Goal: Task Accomplishment & Management: Use online tool/utility

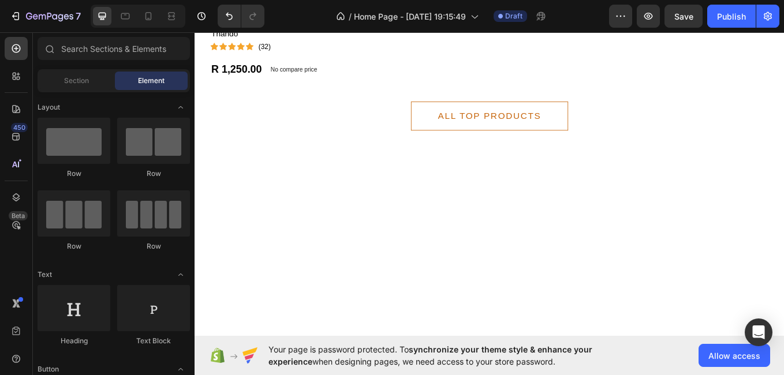
scroll to position [1218, 0]
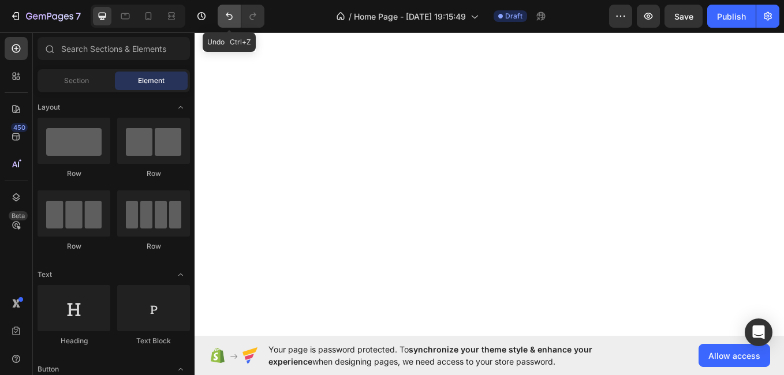
click at [230, 22] on button "Undo/Redo" at bounding box center [229, 16] width 23 height 23
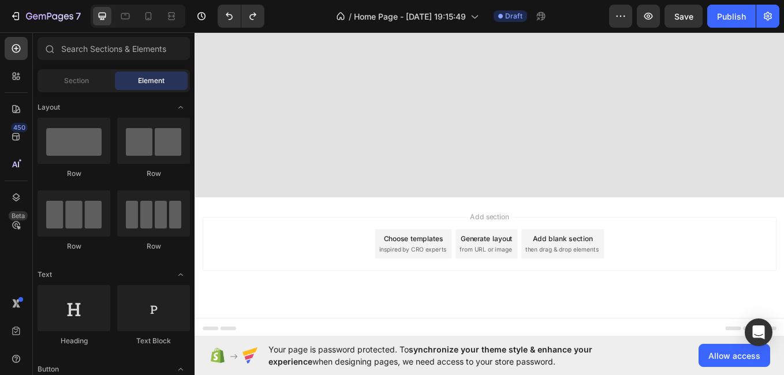
scroll to position [0, 0]
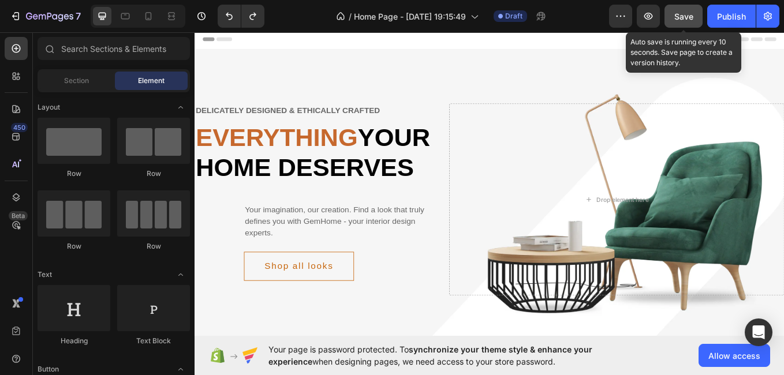
click at [685, 13] on span "Save" at bounding box center [684, 17] width 19 height 10
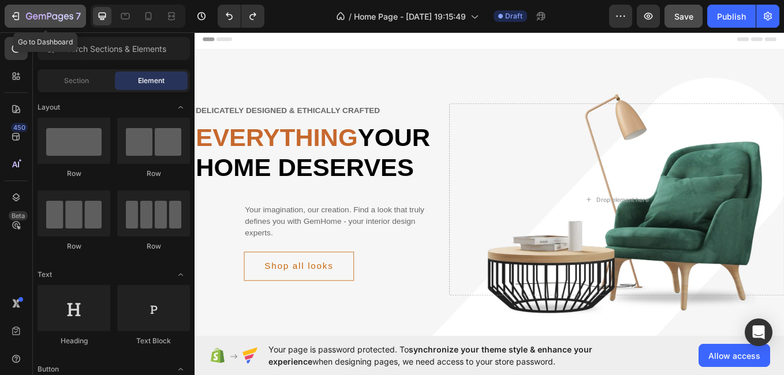
click at [16, 13] on icon "button" at bounding box center [16, 16] width 5 height 8
